Goal: Task Accomplishment & Management: Manage account settings

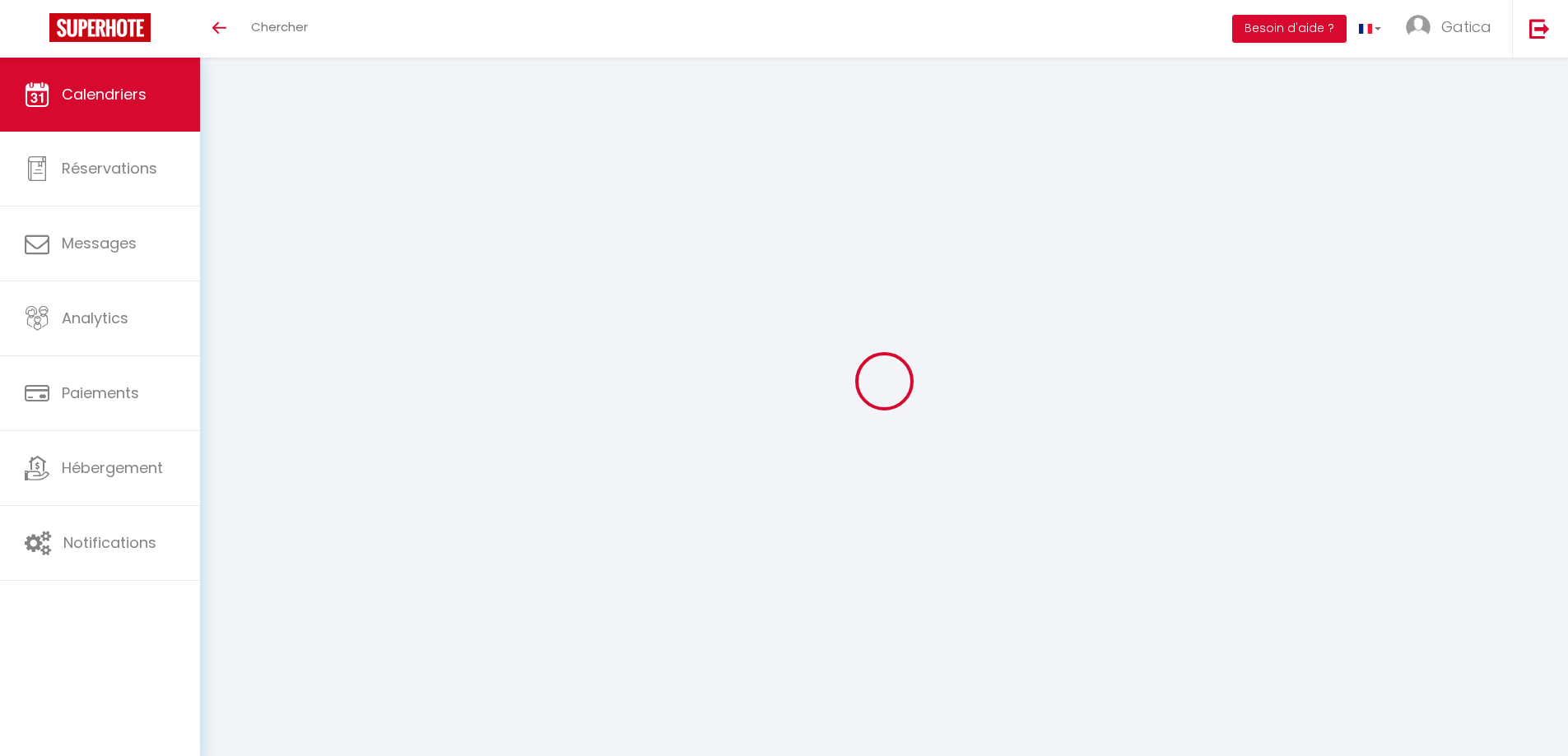
select select
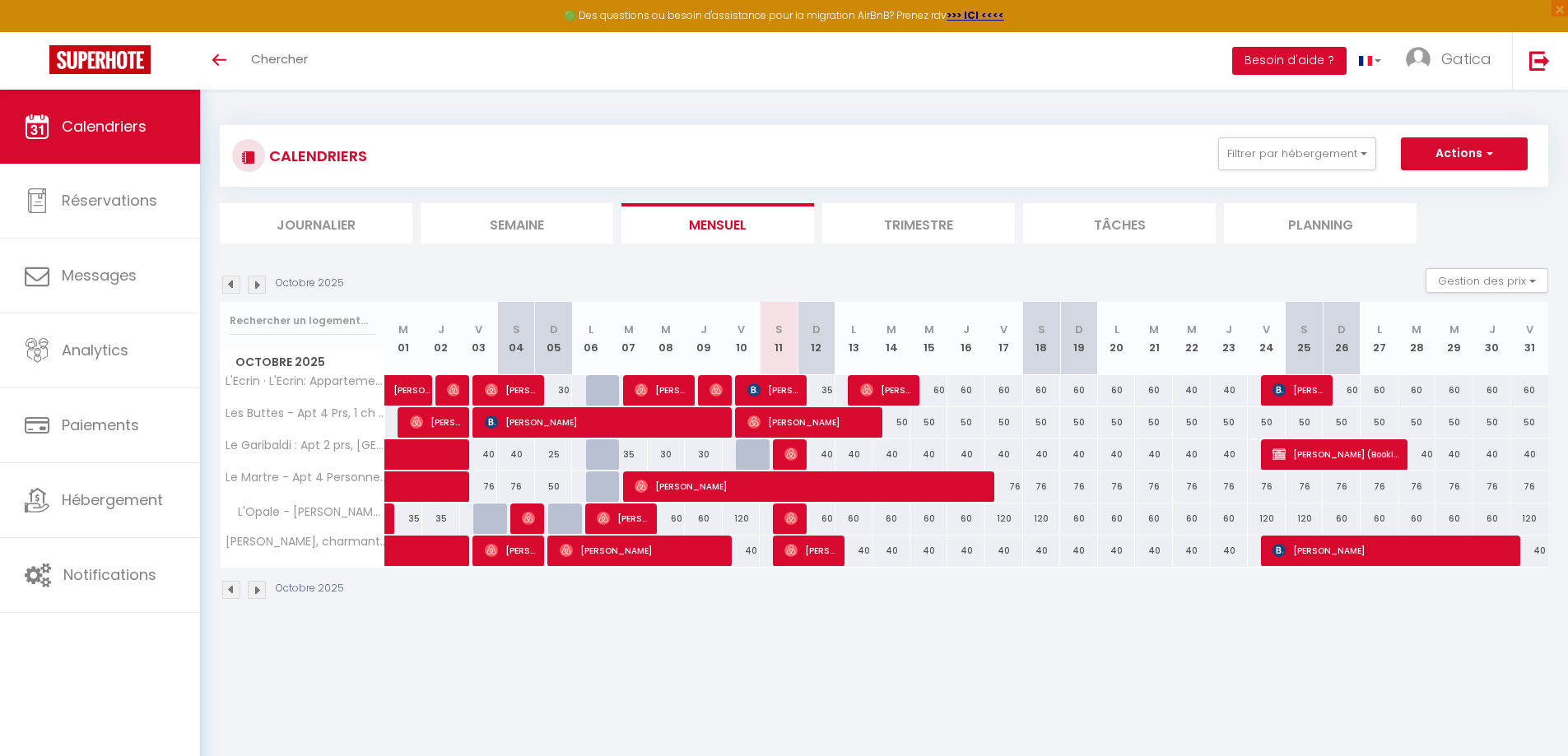
select select
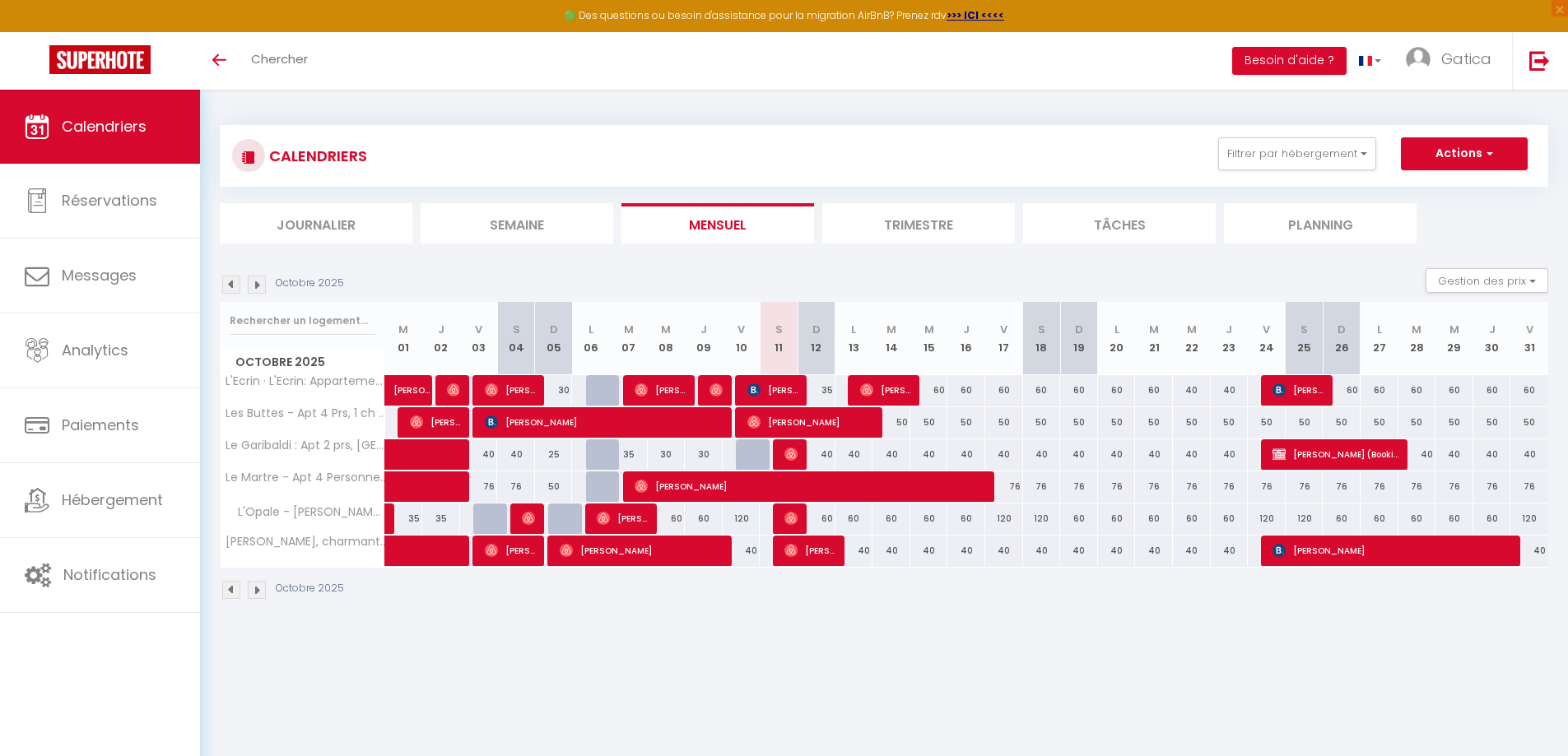
select select
click at [621, 426] on span "[PERSON_NAME]" at bounding box center [604, 421] width 239 height 31
select select "OK"
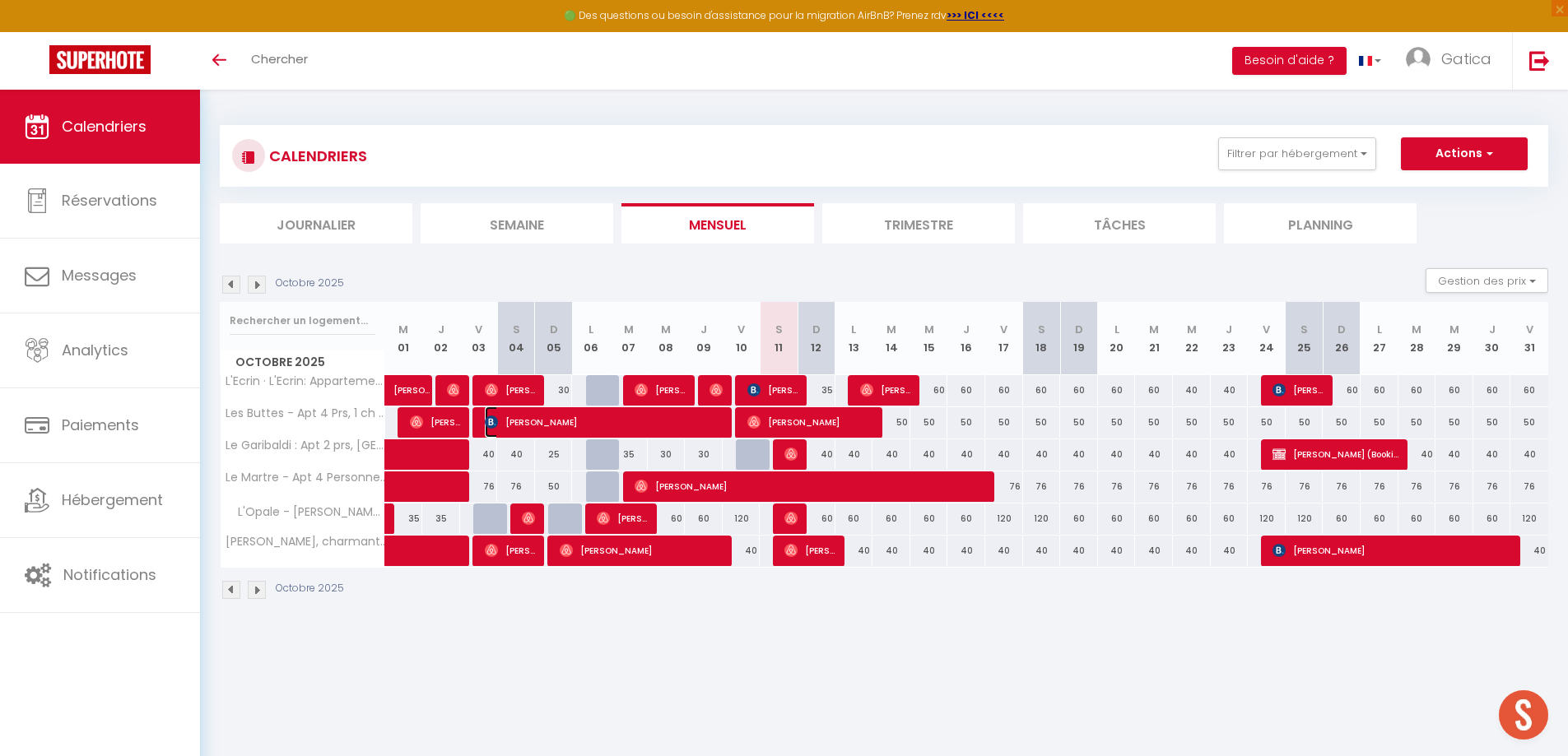
select select "0"
select select "1"
select select
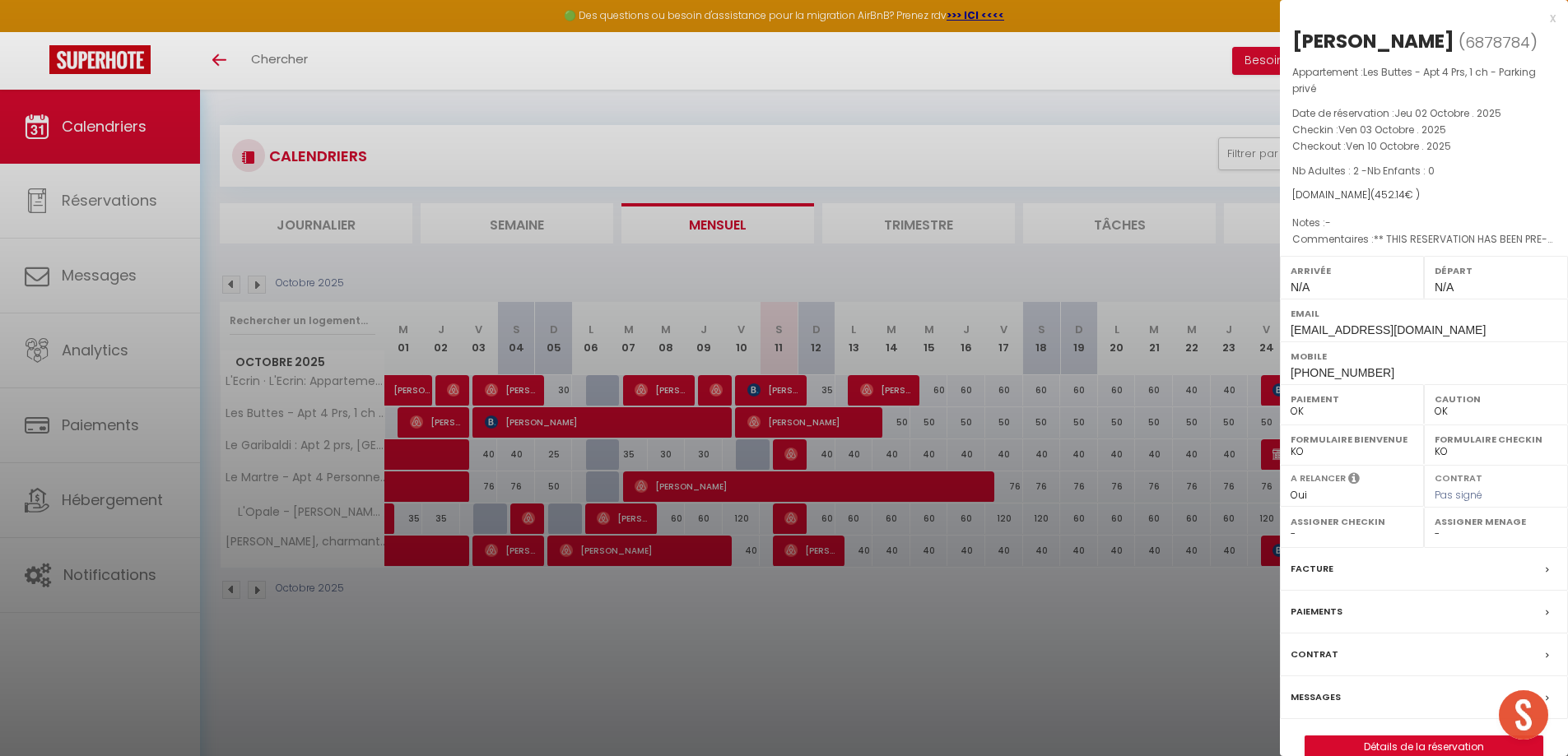
drag, startPoint x: 1418, startPoint y: 41, endPoint x: 1285, endPoint y: 41, distance: 133.0
click at [1285, 41] on div "[PERSON_NAME] ( 6878784 ) Appartement : Les Buttes - Apt 4 Prs, 1 ch - Parking …" at bounding box center [1424, 393] width 288 height 731
copy div "[PERSON_NAME]"
